Goal: Information Seeking & Learning: Learn about a topic

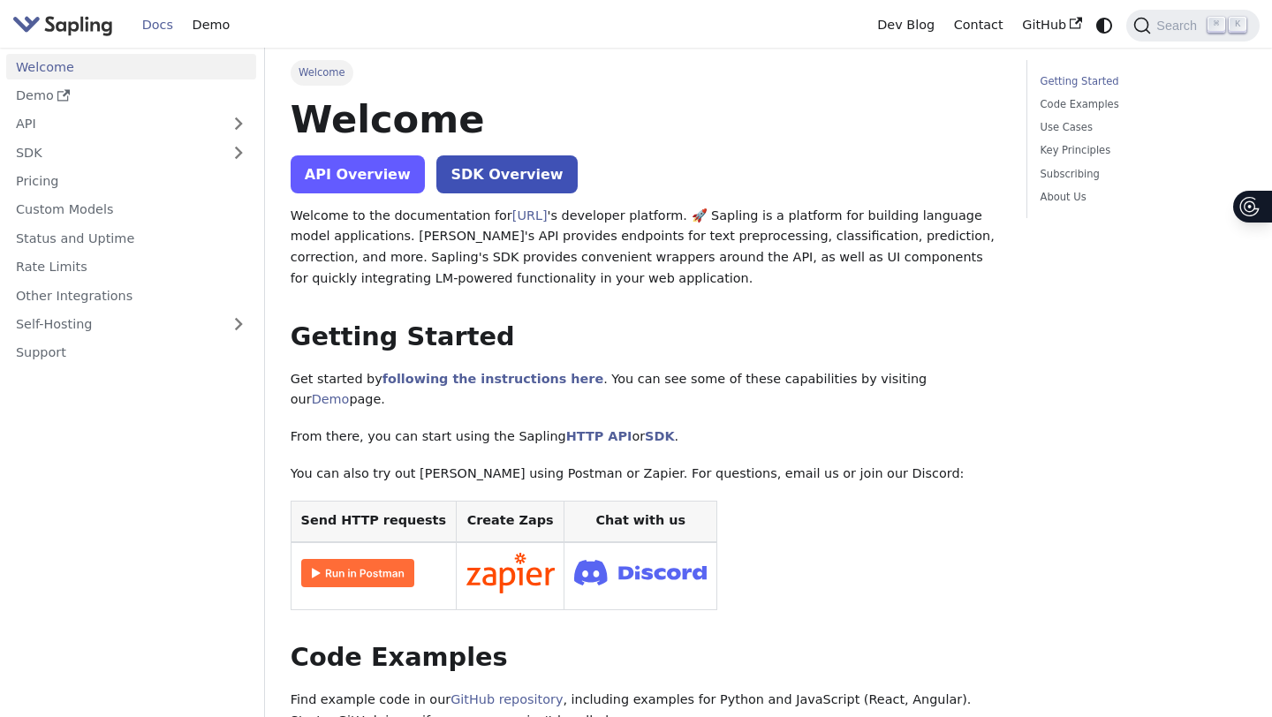
click at [338, 175] on link "API Overview" at bounding box center [358, 174] width 134 height 38
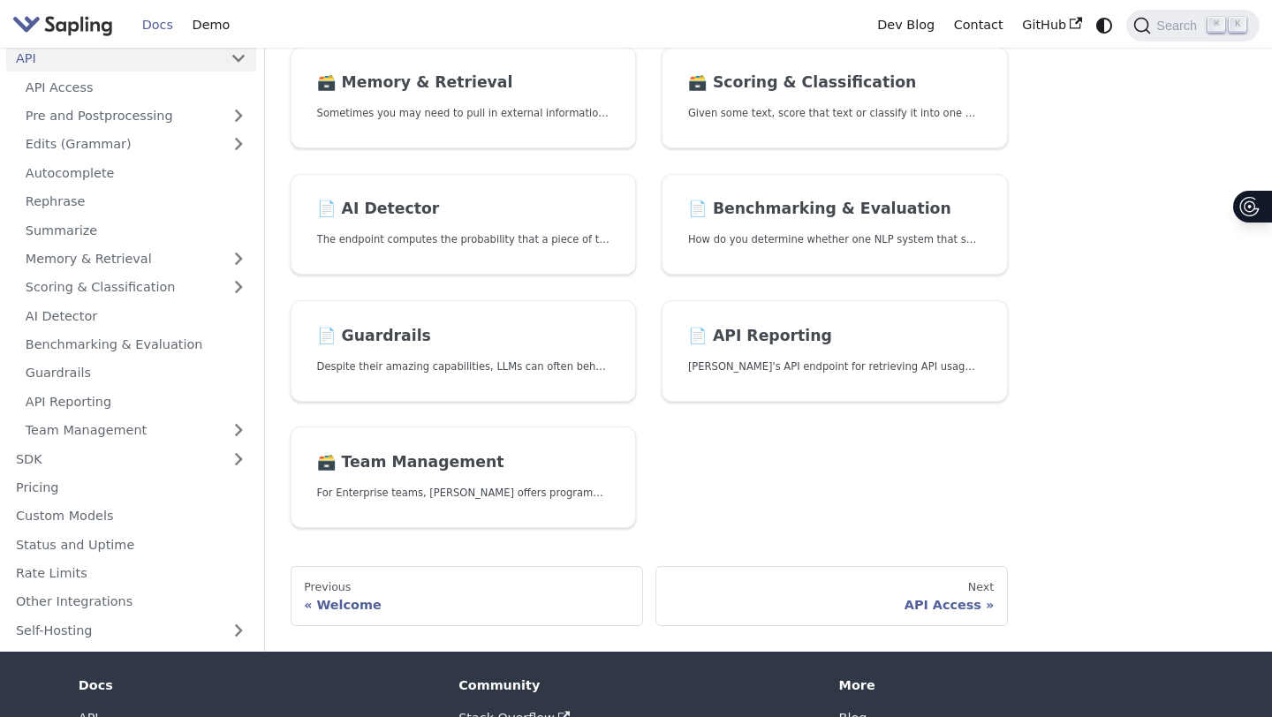
scroll to position [543, 0]
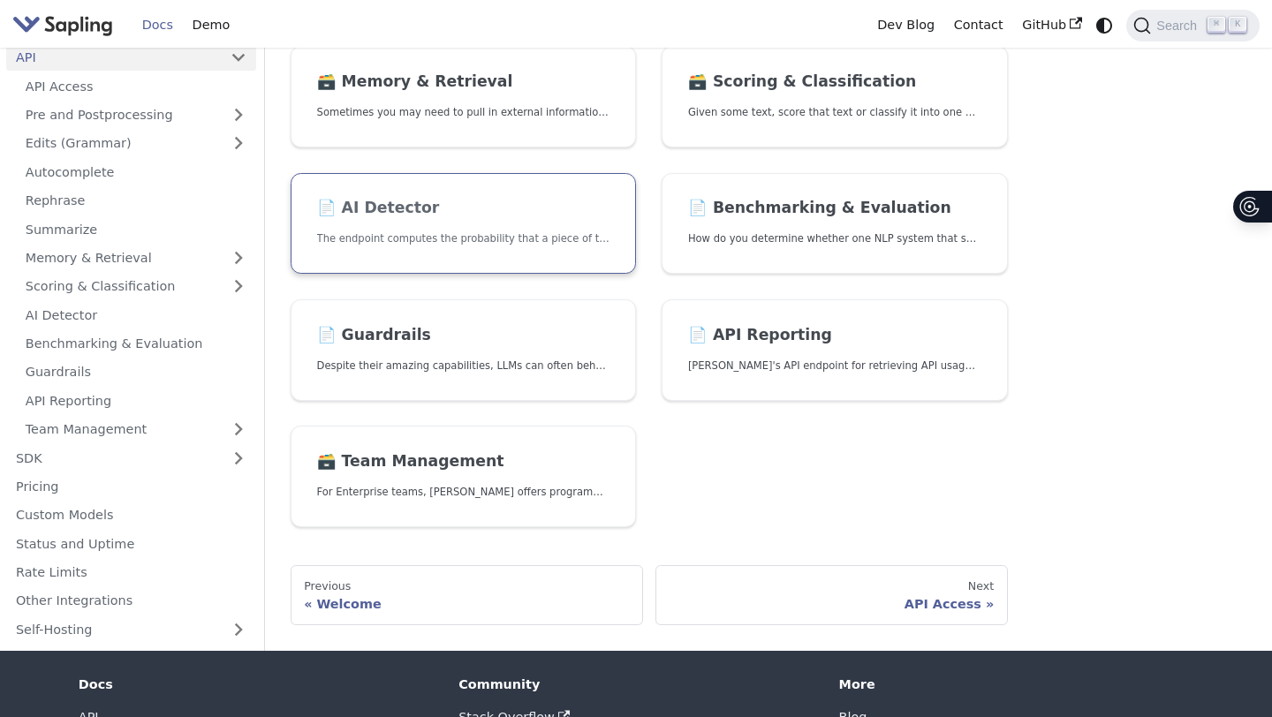
click at [502, 255] on link "📄️ AI Detector The endpoint computes the probability that a piece of text is AI…" at bounding box center [464, 224] width 346 height 102
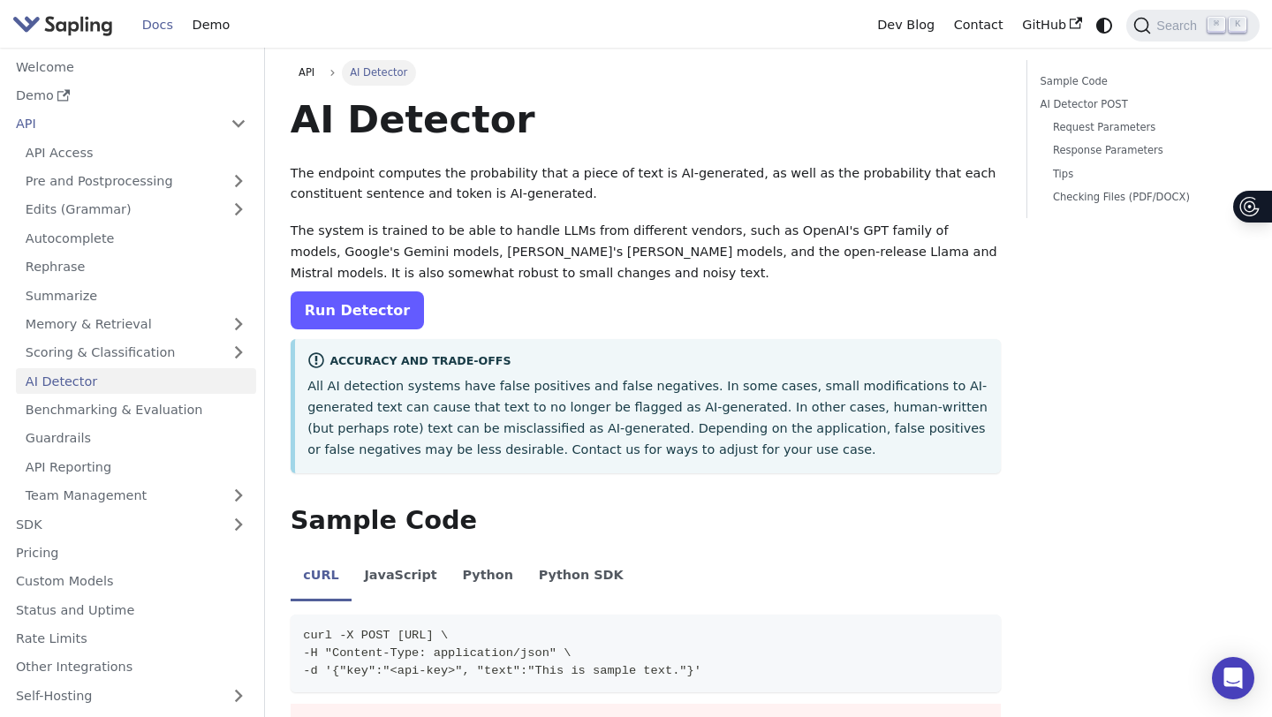
click at [354, 316] on link "Run Detector" at bounding box center [357, 310] width 133 height 38
